Goal: Transaction & Acquisition: Obtain resource

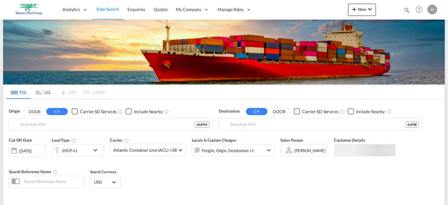
type input "[GEOGRAPHIC_DATA], NLRTM"
type input "Fremantle, AUFRE"
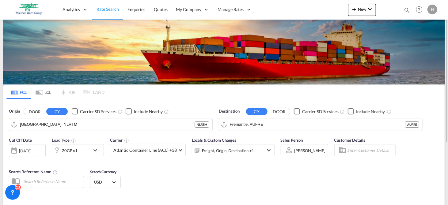
click at [29, 153] on div "[DATE]" at bounding box center [25, 151] width 13 height 6
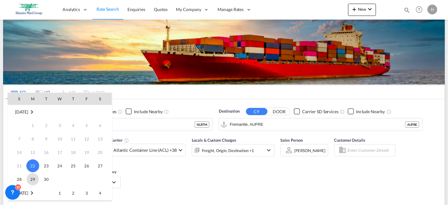
click at [33, 181] on span "29" at bounding box center [33, 179] width 12 height 12
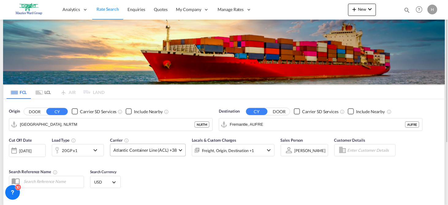
click at [179, 150] on span at bounding box center [180, 149] width 3 height 3
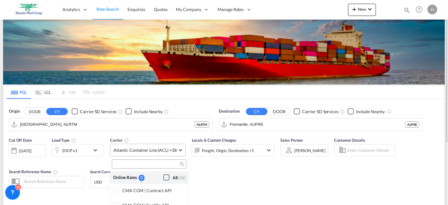
scroll to position [425, 0]
drag, startPoint x: 447, startPoint y: 130, endPoint x: 452, endPoint y: 161, distance: 32.0
drag, startPoint x: 447, startPoint y: 25, endPoint x: 445, endPoint y: 192, distance: 167.6
click at [445, 192] on md-backdrop at bounding box center [224, 102] width 448 height 205
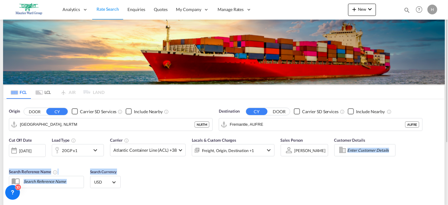
drag, startPoint x: 448, startPoint y: 130, endPoint x: 444, endPoint y: 153, distance: 22.3
click at [444, 153] on md-content "Analytics Reports Dashboard Rate Search Enquiries Quotes" at bounding box center [224, 102] width 448 height 205
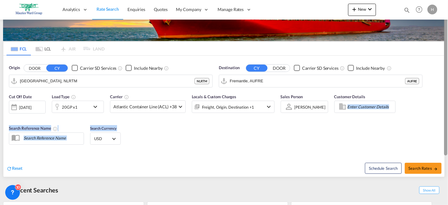
scroll to position [47, 0]
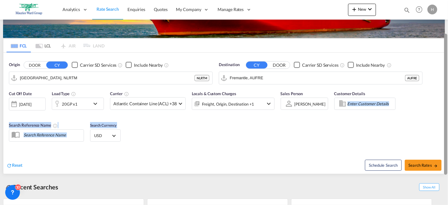
drag, startPoint x: 445, startPoint y: 135, endPoint x: 447, endPoint y: 168, distance: 32.5
click at [447, 168] on div at bounding box center [445, 104] width 3 height 141
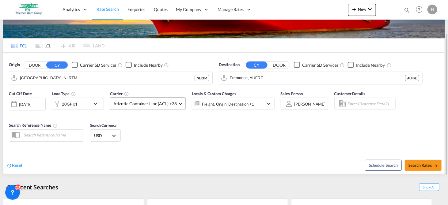
click at [179, 101] on md-select-value "Atlantic Container Line (ACL) +38" at bounding box center [147, 104] width 75 height 12
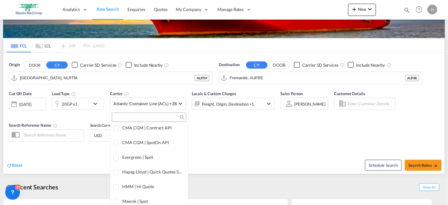
scroll to position [0, 0]
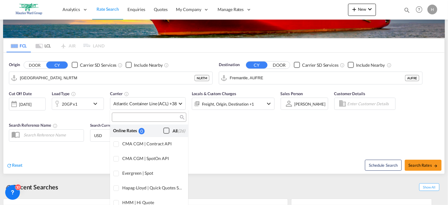
click at [163, 131] on div "Checkbox No Ink" at bounding box center [166, 131] width 6 height 6
click at [267, 77] on md-backdrop at bounding box center [224, 102] width 448 height 205
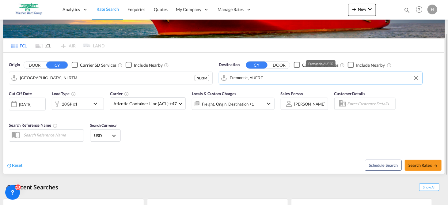
drag, startPoint x: 265, startPoint y: 77, endPoint x: 286, endPoint y: 84, distance: 21.8
click at [286, 83] on input "Fremantle, AUFRE" at bounding box center [324, 78] width 189 height 9
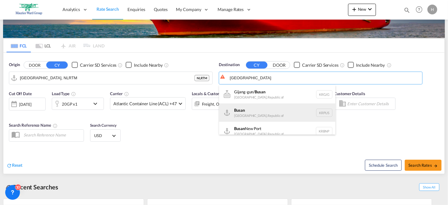
click at [248, 111] on div "Busan Korea, Republic of KRPUS" at bounding box center [277, 113] width 116 height 18
type input "Busan, KRPUS"
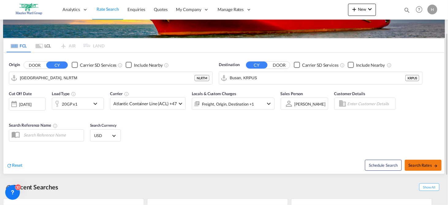
click at [414, 166] on span "Search Rates" at bounding box center [422, 165] width 29 height 5
type input "NLRTM to KRPUS / [DATE]"
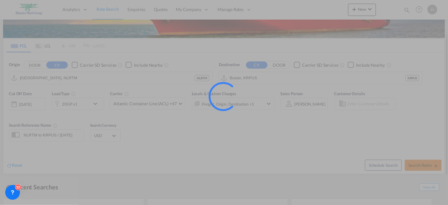
click at [414, 166] on div at bounding box center [224, 102] width 448 height 205
